Goal: Navigation & Orientation: Go to known website

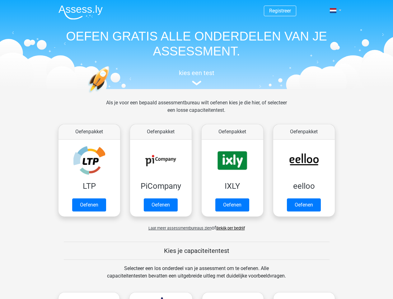
click at [334, 11] on span at bounding box center [333, 10] width 7 height 5
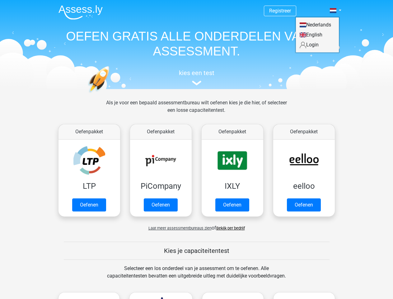
click at [178, 228] on span "Laat meer assessmentbureaus zien" at bounding box center [180, 228] width 63 height 5
